Goal: Information Seeking & Learning: Learn about a topic

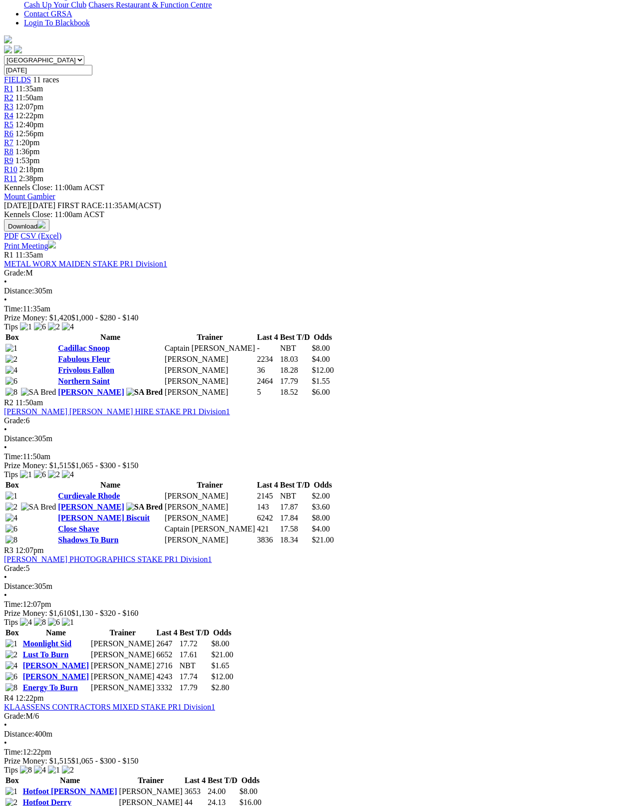
scroll to position [267, 0]
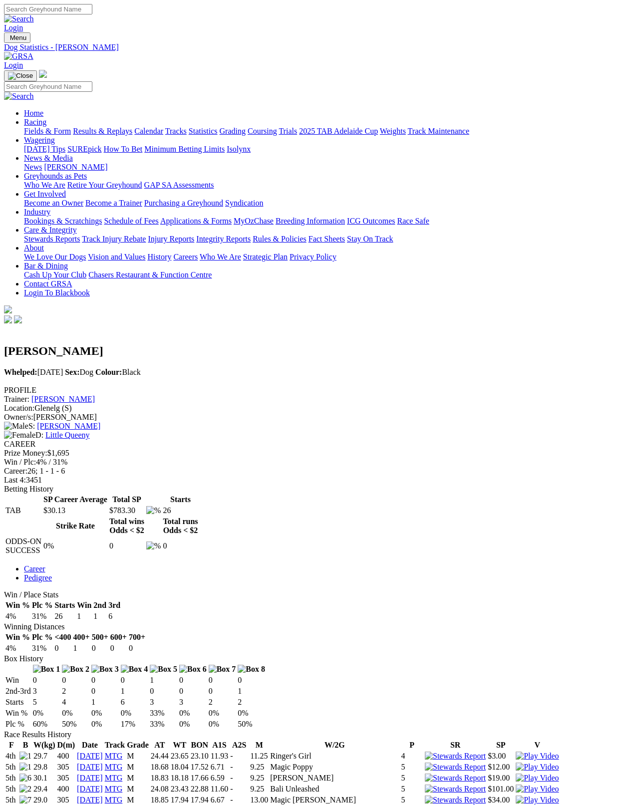
scroll to position [5, 0]
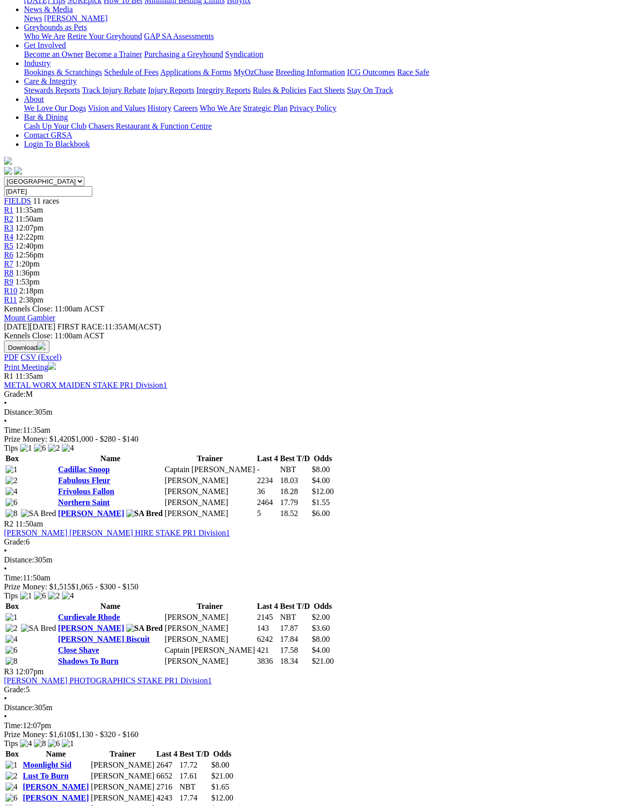
scroll to position [148, 0]
click at [76, 466] on link "Cadillac Snoop" at bounding box center [84, 470] width 52 height 8
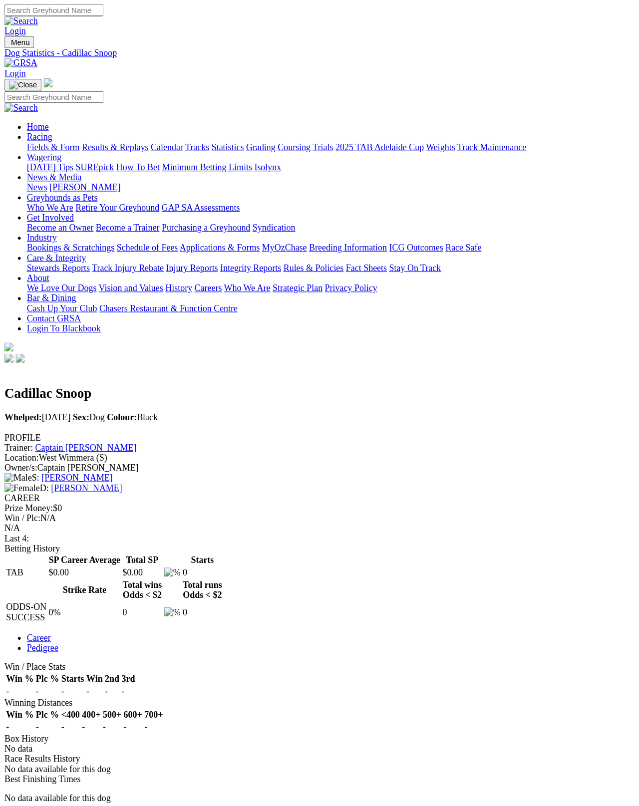
scroll to position [5, 0]
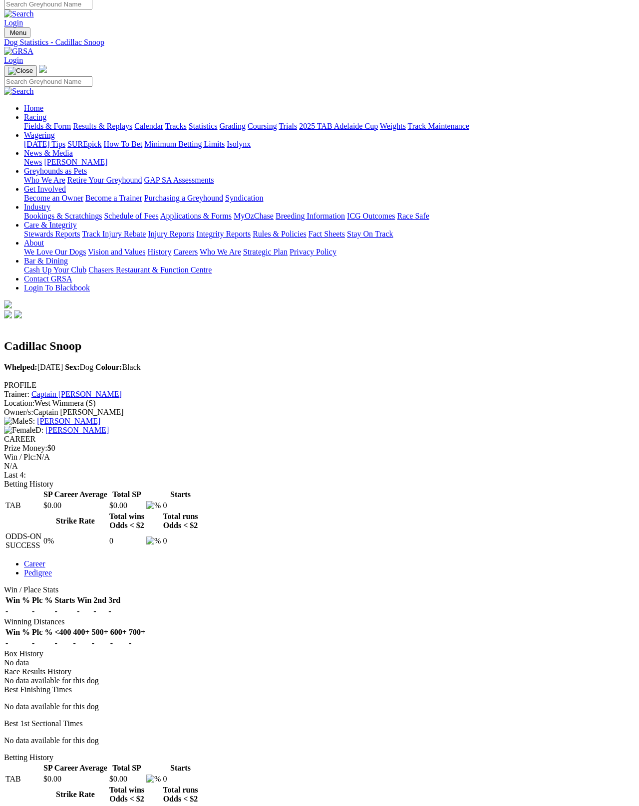
click at [105, 426] on link "Miss Emmy Rose" at bounding box center [76, 430] width 63 height 8
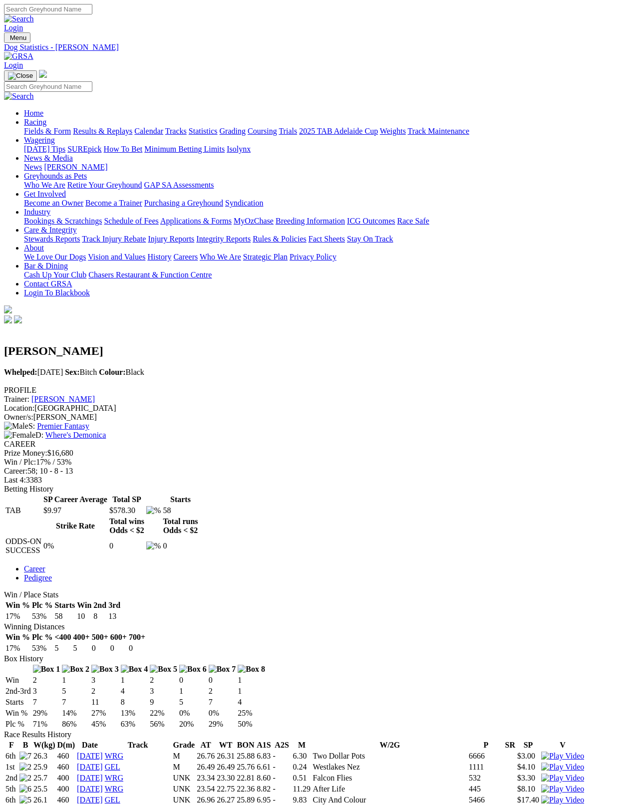
scroll to position [5, 0]
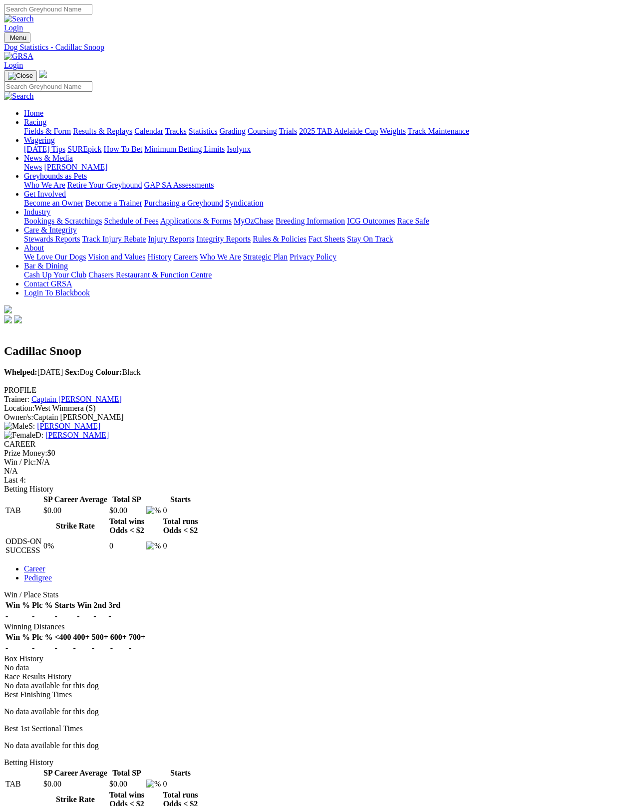
scroll to position [58, 0]
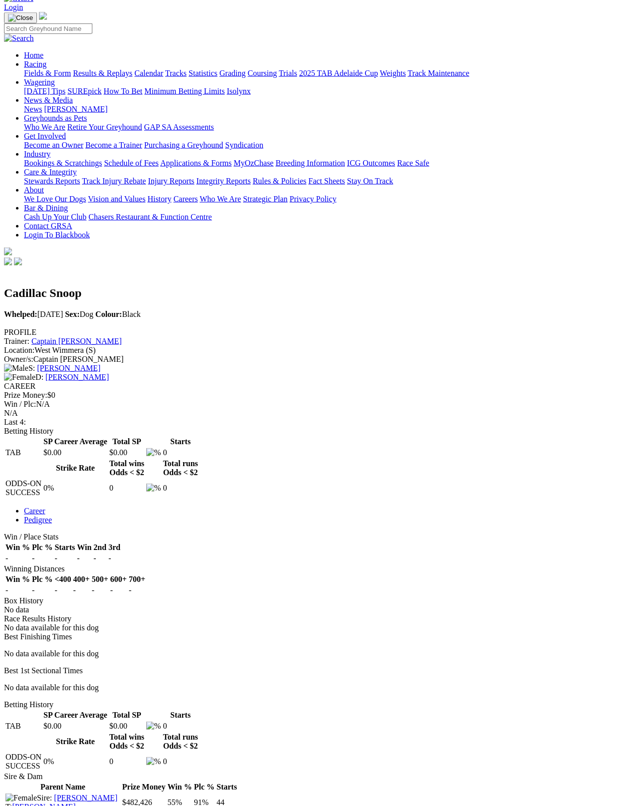
click at [100, 364] on link "Feral Franky" at bounding box center [68, 368] width 63 height 8
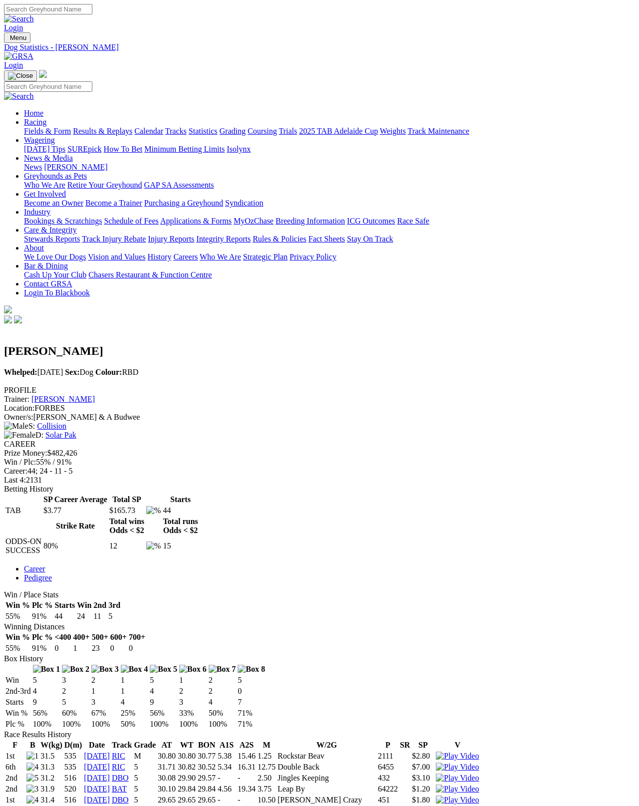
click at [24, 127] on link "Fields & Form" at bounding box center [47, 131] width 47 height 8
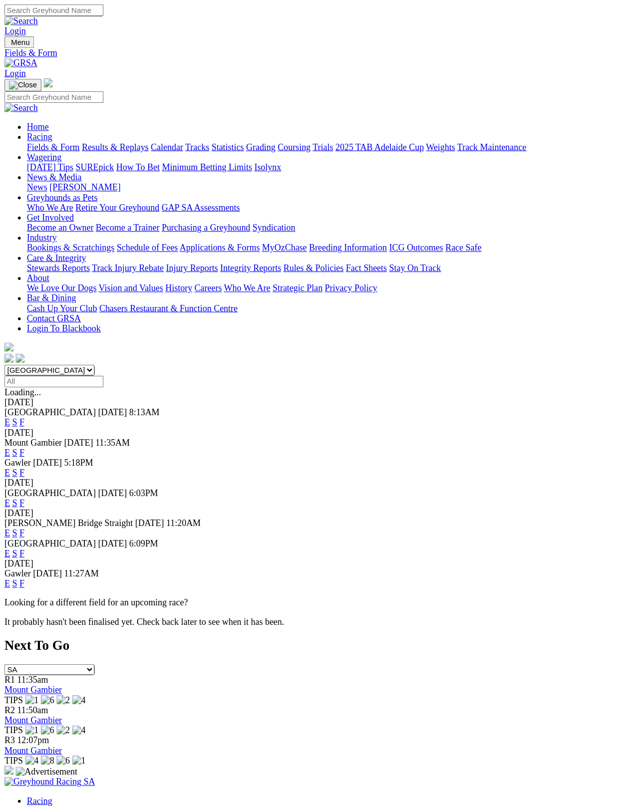
scroll to position [5, 0]
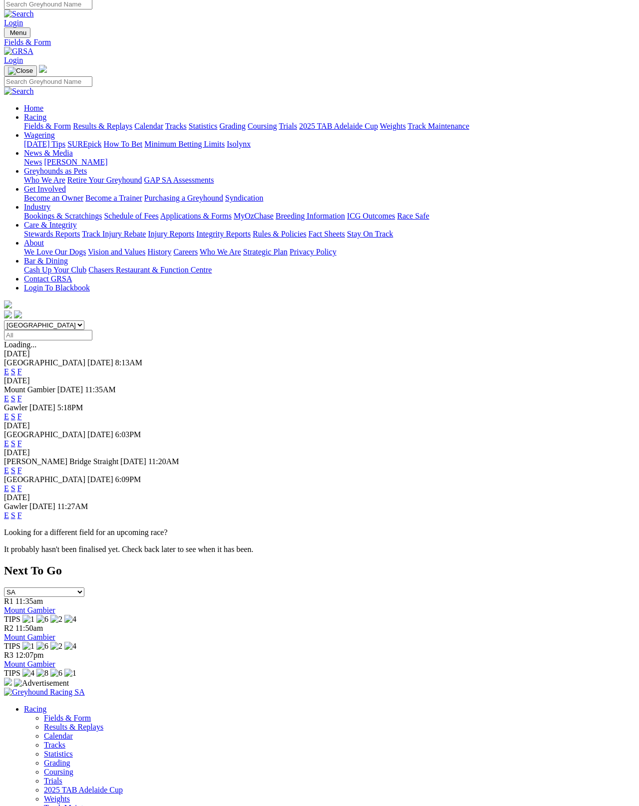
click at [22, 412] on link "F" at bounding box center [19, 416] width 4 height 8
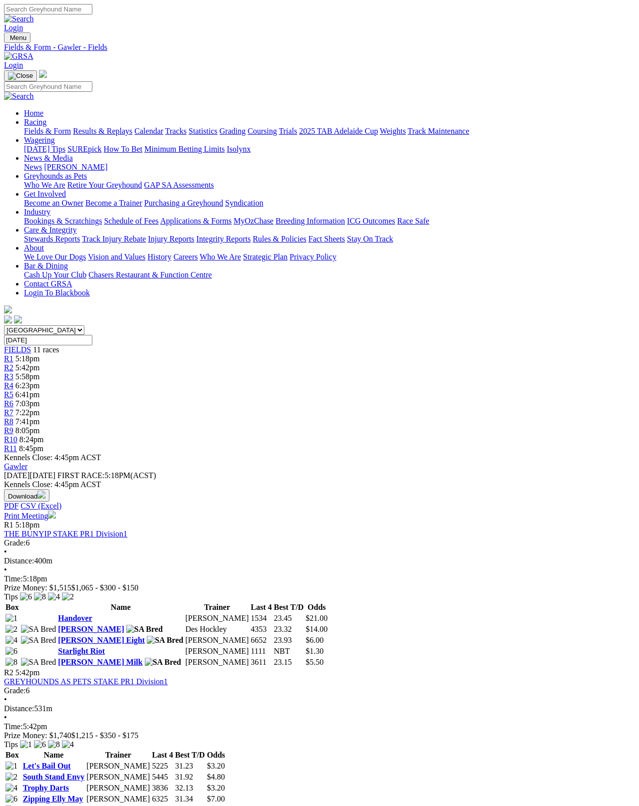
scroll to position [5, 0]
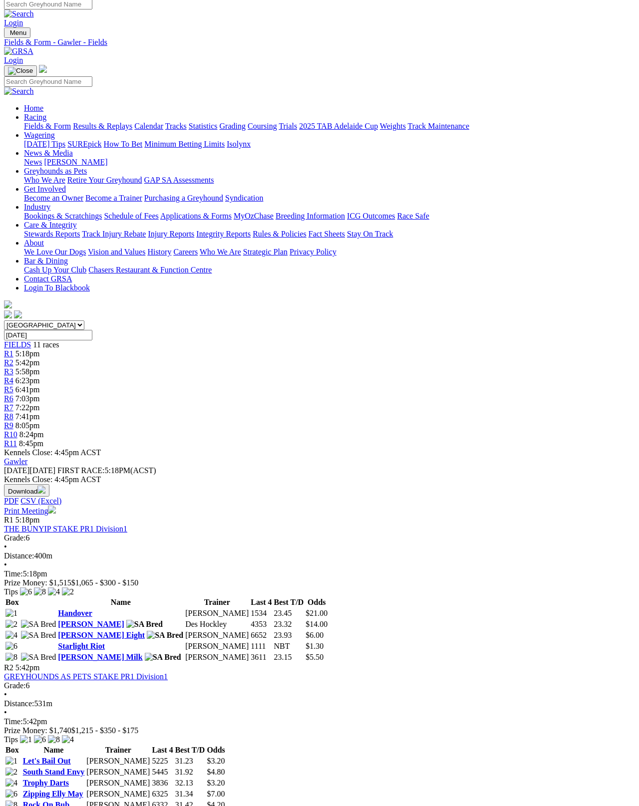
click at [88, 642] on link "Starlight Riot" at bounding box center [81, 646] width 47 height 8
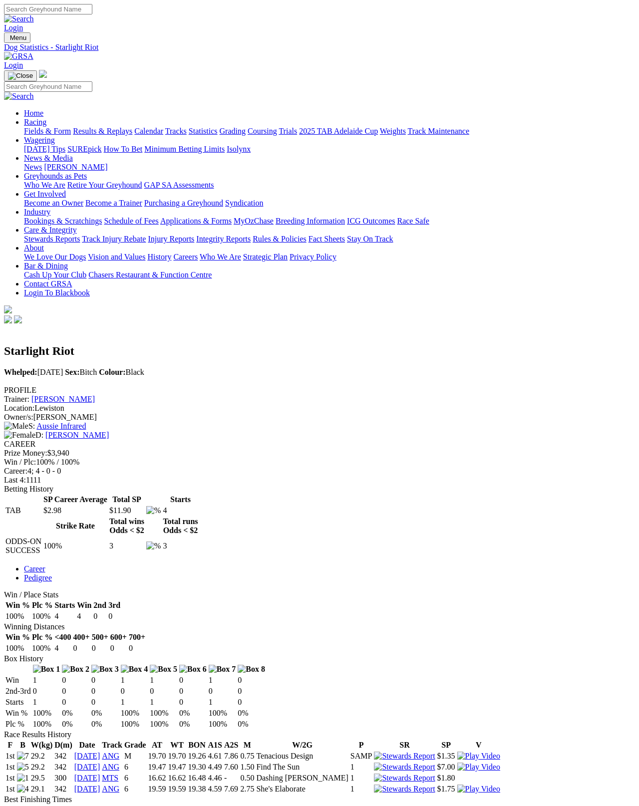
scroll to position [5, 0]
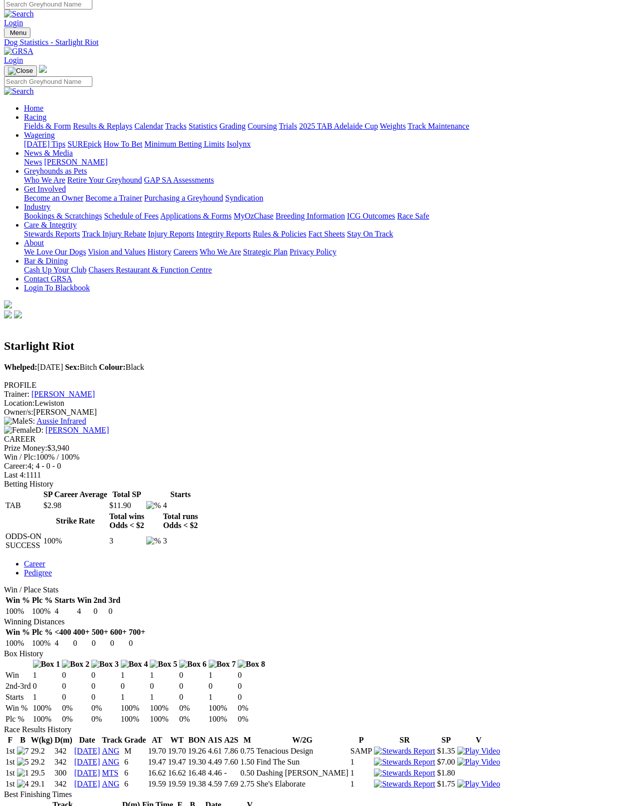
click at [104, 426] on link "[PERSON_NAME]" at bounding box center [76, 430] width 63 height 8
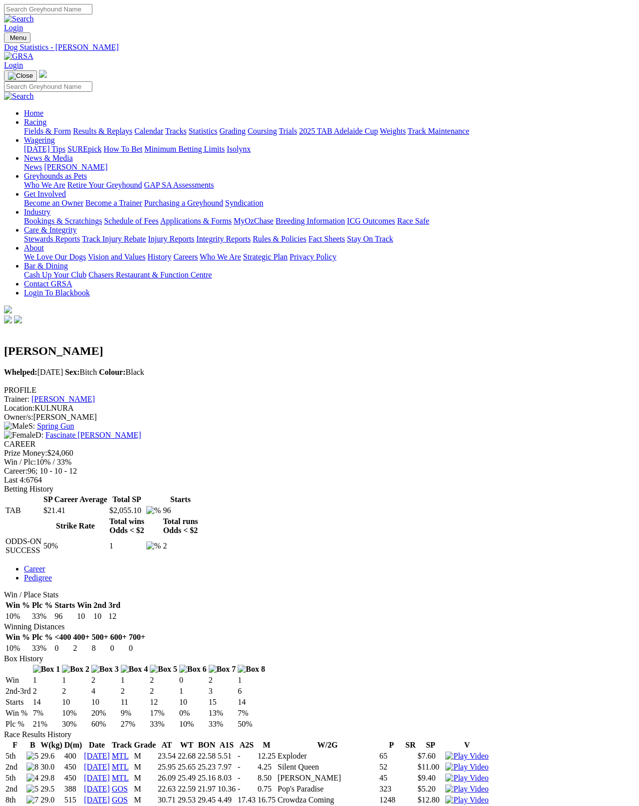
scroll to position [5, 0]
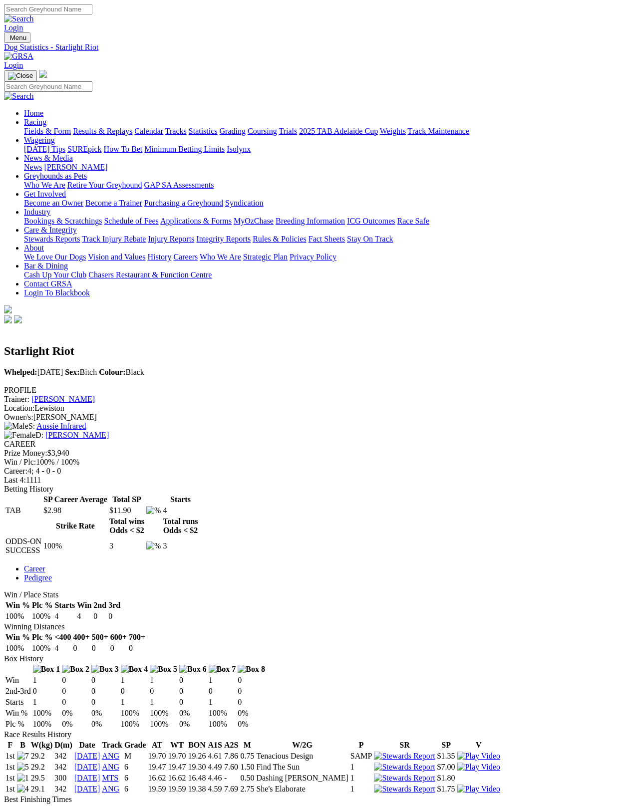
scroll to position [58, 0]
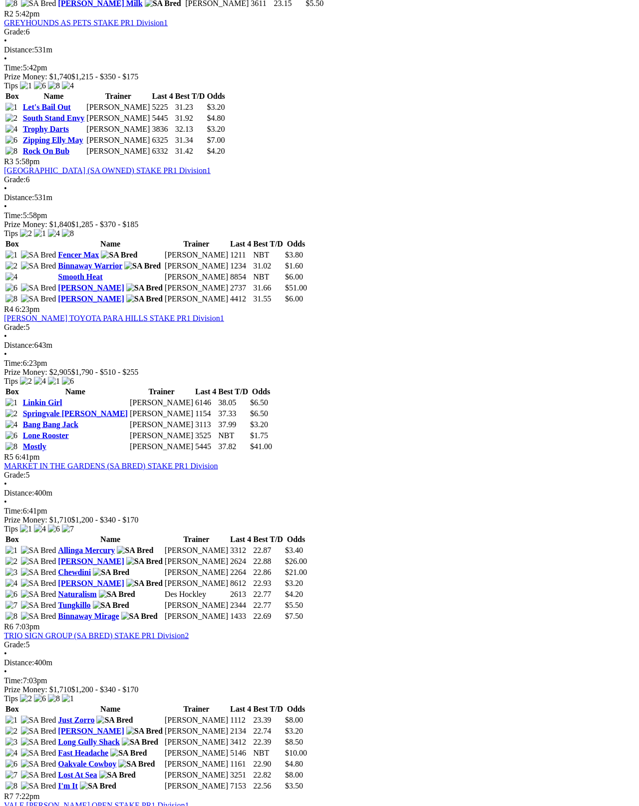
scroll to position [662, 0]
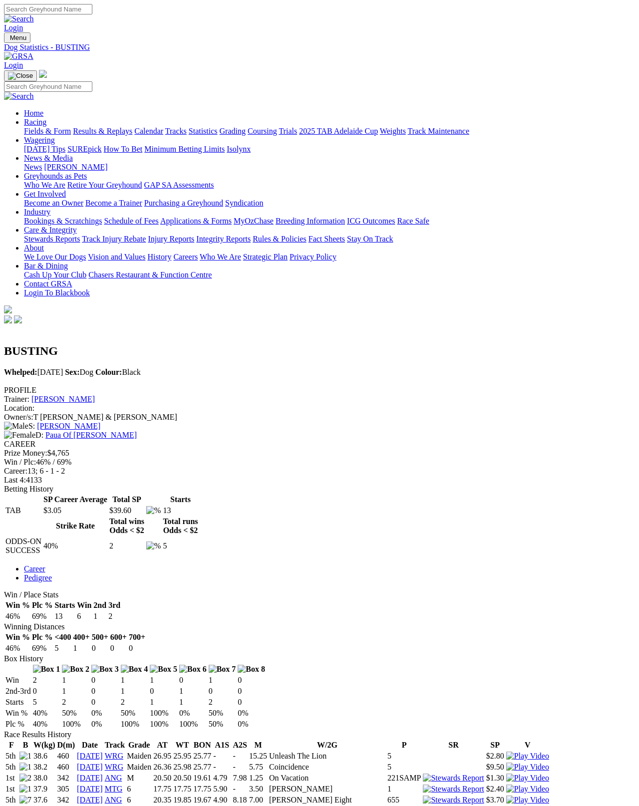
scroll to position [5, 0]
